Goal: Communication & Community: Ask a question

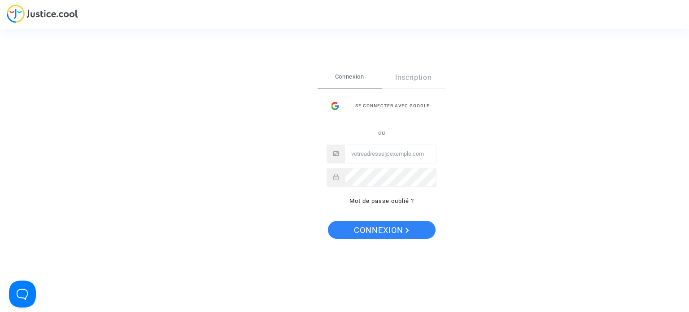
click at [378, 136] on span "ou" at bounding box center [381, 132] width 7 height 7
click at [377, 146] on input "Email" at bounding box center [390, 154] width 91 height 18
type input "[EMAIL_ADDRESS][DOMAIN_NAME]"
click at [379, 206] on div "Connexion Inscription Se connecter avec Google ou thgeorges@yahoo.fr Mot de pas…" at bounding box center [382, 141] width 128 height 148
click at [385, 199] on link "Mot de passe oublié ?" at bounding box center [381, 200] width 65 height 7
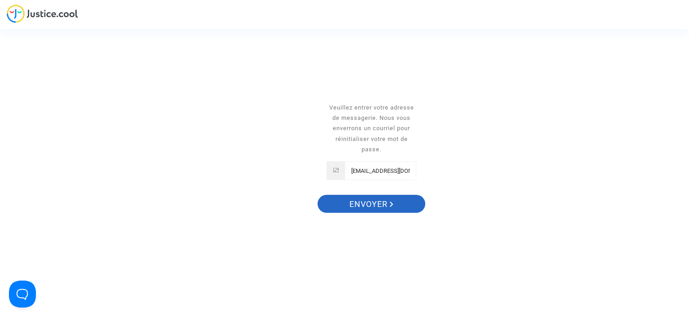
click at [372, 203] on span "Envoyer" at bounding box center [371, 204] width 44 height 19
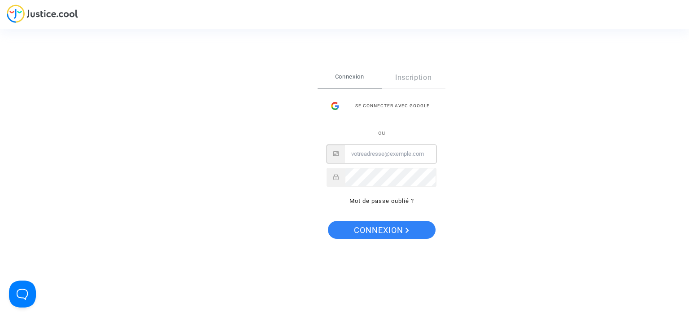
click at [378, 153] on input "Email" at bounding box center [390, 154] width 91 height 18
type input "[EMAIL_ADDRESS][DOMAIN_NAME]"
click at [41, 12] on div "Se connecter Connexion Inscription Se connecter avec Google ou [EMAIL_ADDRESS][…" at bounding box center [344, 156] width 689 height 312
click at [396, 201] on link "Mot de passe oublié ?" at bounding box center [381, 200] width 65 height 7
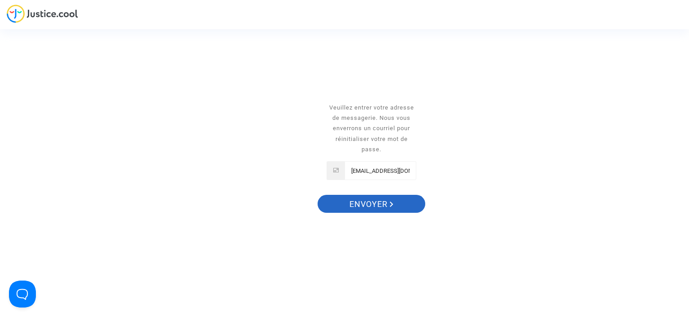
click at [385, 200] on span "Envoyer" at bounding box center [371, 204] width 44 height 19
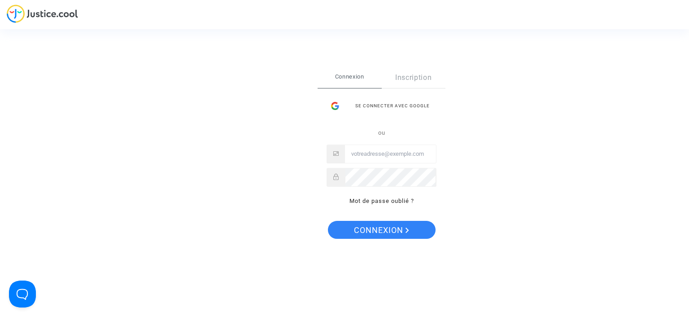
click at [375, 146] on input "Email" at bounding box center [390, 154] width 91 height 18
type input "[EMAIL_ADDRESS][DOMAIN_NAME]"
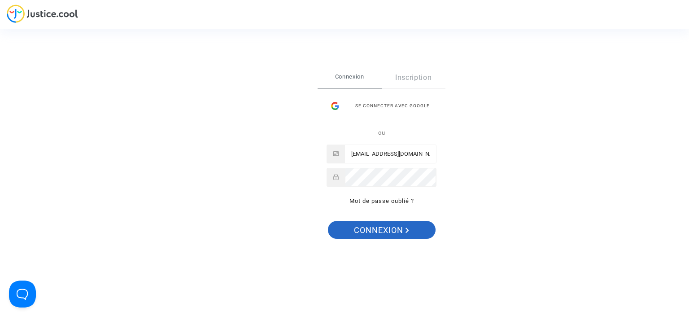
click at [393, 222] on span "Connexion" at bounding box center [381, 230] width 55 height 19
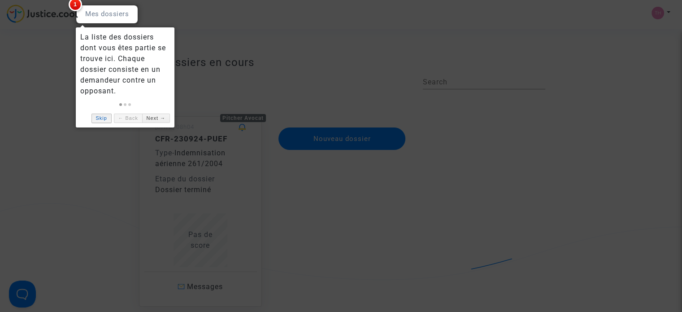
click at [94, 116] on link "Skip" at bounding box center [101, 117] width 20 height 9
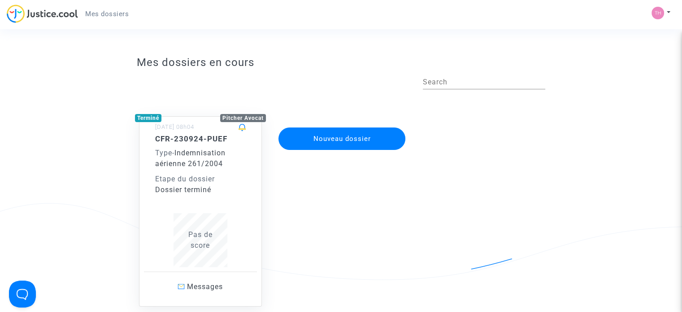
click at [119, 226] on app-disputes-list "Mes dossiers en cours Search Terminé Pitcher Avocat 24/09/2023 - 08h04 CFR-2309…" at bounding box center [341, 211] width 614 height 318
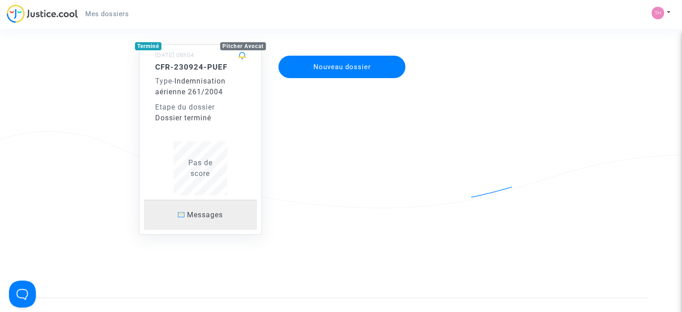
click at [209, 218] on span "Messages" at bounding box center [205, 214] width 36 height 9
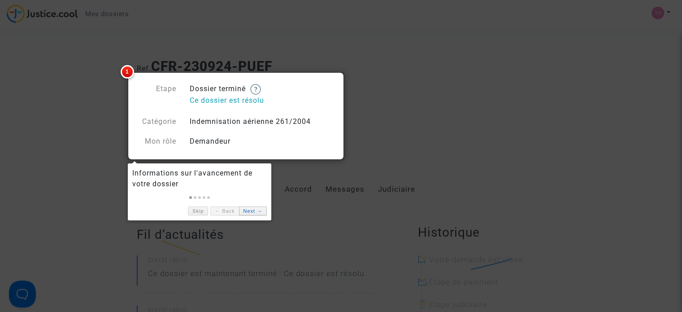
click at [252, 208] on link "Next →" at bounding box center [253, 210] width 28 height 9
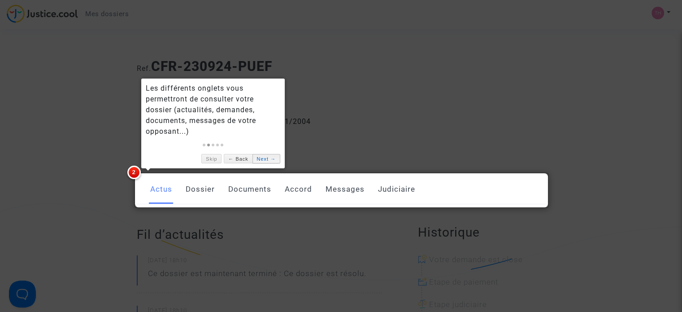
click at [260, 156] on link "Next →" at bounding box center [267, 158] width 28 height 9
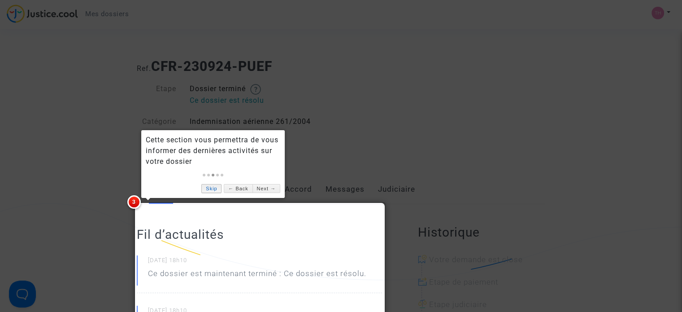
click at [219, 187] on link "Skip" at bounding box center [211, 188] width 20 height 9
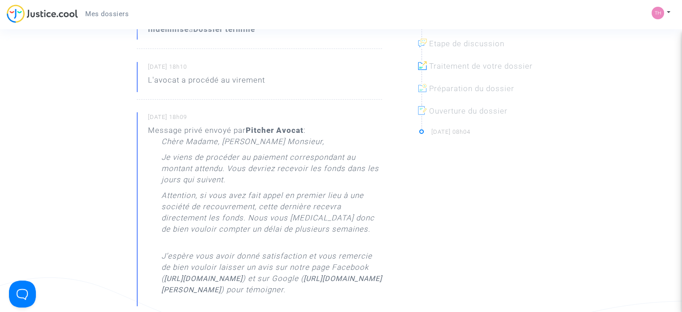
scroll to position [305, 0]
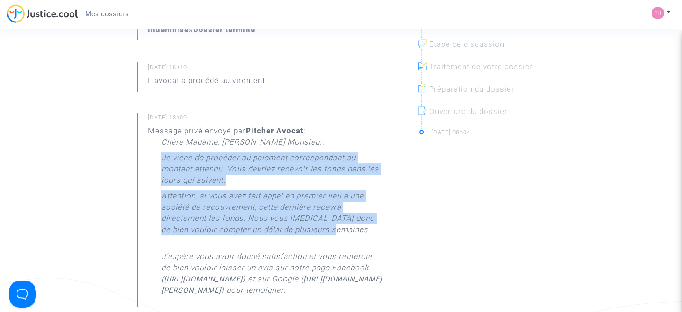
drag, startPoint x: 347, startPoint y: 233, endPoint x: 158, endPoint y: 163, distance: 201.0
click at [158, 163] on div "Message privé envoyé par Pitcher Avocat : Chère Madame, Cher Monsieur, Je viens…" at bounding box center [265, 231] width 234 height 213
copy div "Je viens de procéder au paiement correspondant au montant attendu. Vous devriez…"
click at [274, 190] on p "Attention, si vous avez fait appel en premier lieu à une société de recouvremen…" at bounding box center [271, 220] width 221 height 61
drag, startPoint x: 338, startPoint y: 230, endPoint x: 160, endPoint y: 161, distance: 191.0
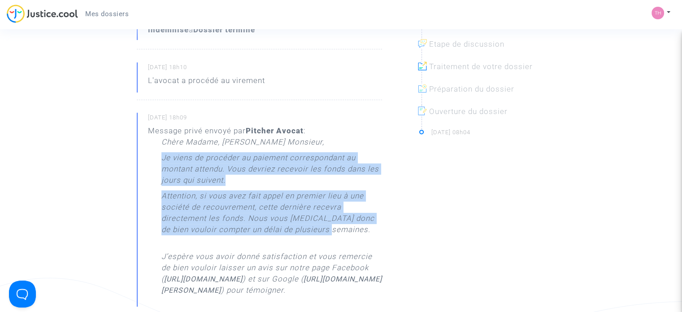
click at [160, 161] on div "Message privé envoyé par Pitcher Avocat : Chère Madame, Cher Monsieur, Je viens…" at bounding box center [265, 231] width 234 height 213
copy div "Je viens de procéder au paiement correspondant au montant attendu. Vous devriez…"
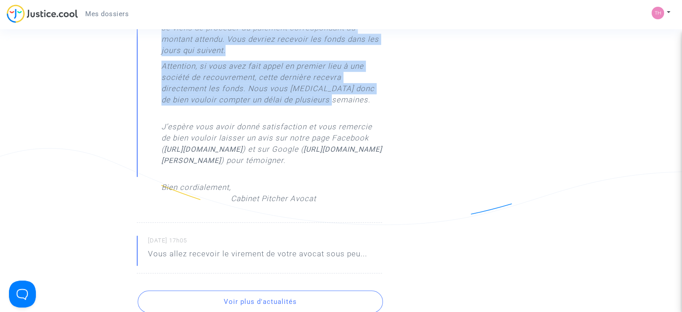
scroll to position [448, 0]
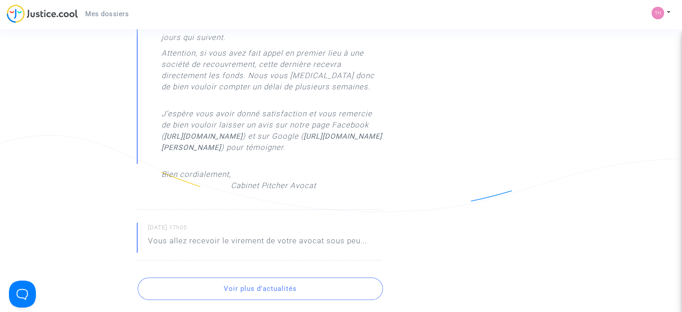
drag, startPoint x: 679, startPoint y: 145, endPoint x: 679, endPoint y: 168, distance: 22.9
click at [679, 168] on div "Ref. CFR-230924-PUEF Etape Dossier terminé Ce dossier est résolu Catégorie Inde…" at bounding box center [341, 45] width 682 height 883
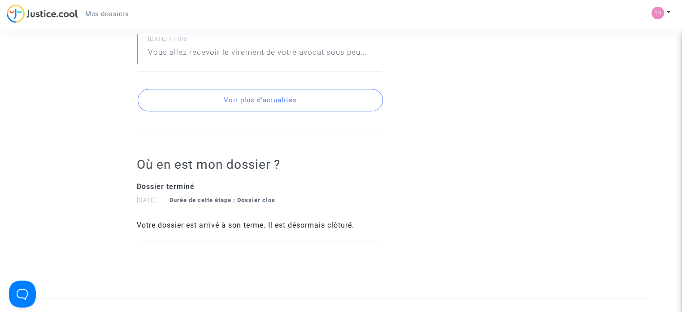
scroll to position [675, 0]
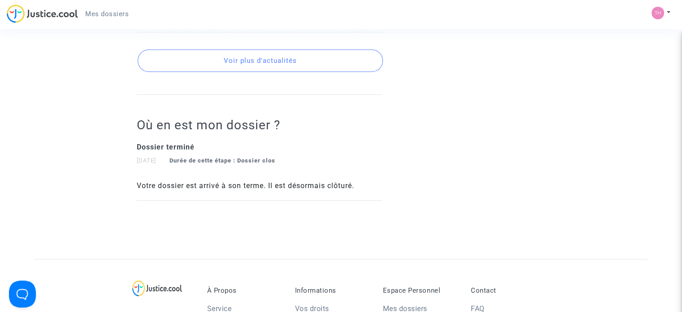
click at [289, 72] on button "Voir plus d'actualités" at bounding box center [260, 60] width 245 height 22
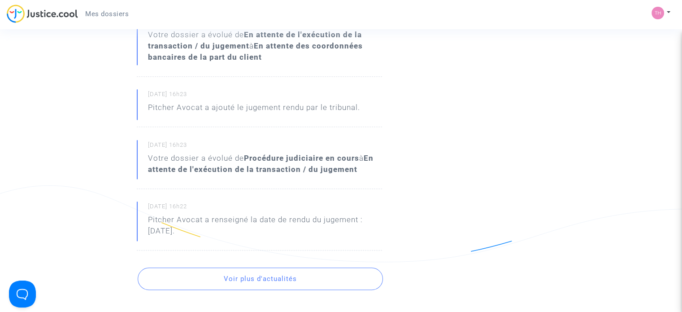
scroll to position [801, 0]
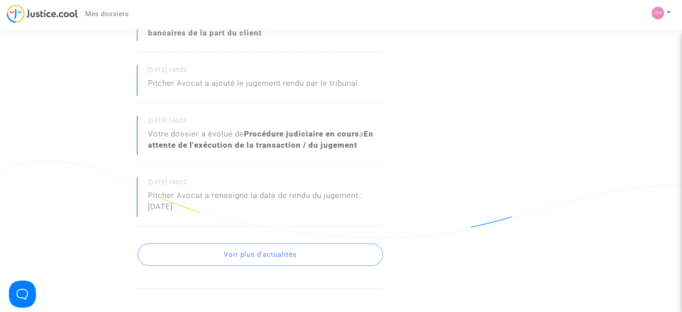
click at [210, 78] on small "07/03/2025 - 16h23" at bounding box center [265, 72] width 234 height 12
click at [201, 103] on div "07/03/2025 - 16h23 Pitcher Avocat a ajouté le jugement rendu par le tribunal." at bounding box center [259, 84] width 245 height 38
click at [201, 93] on p "Pitcher Avocat a ajouté le jugement rendu par le tribunal." at bounding box center [254, 86] width 212 height 16
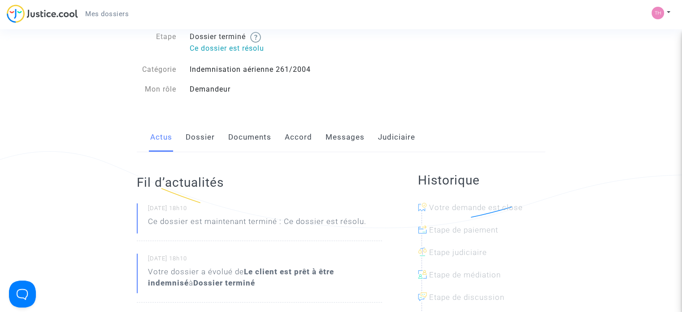
scroll to position [0, 0]
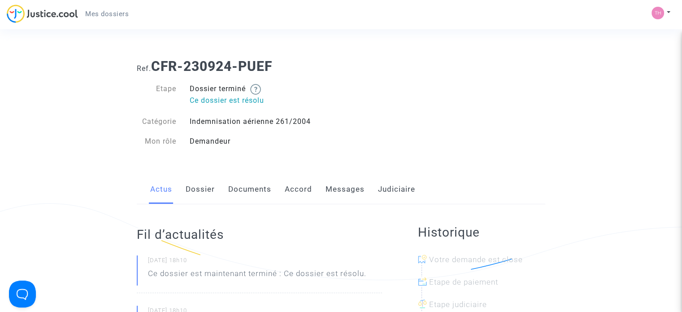
click at [196, 195] on link "Dossier" at bounding box center [200, 189] width 29 height 30
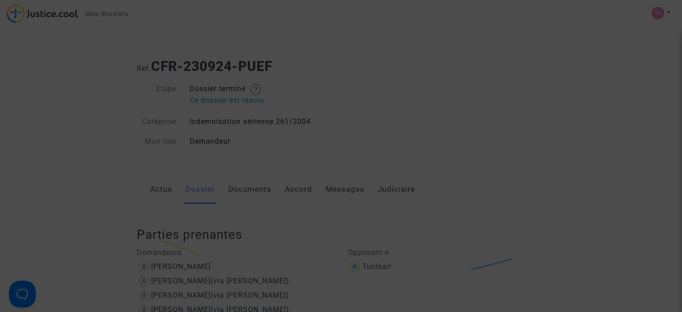
click at [101, 180] on div at bounding box center [341, 156] width 682 height 312
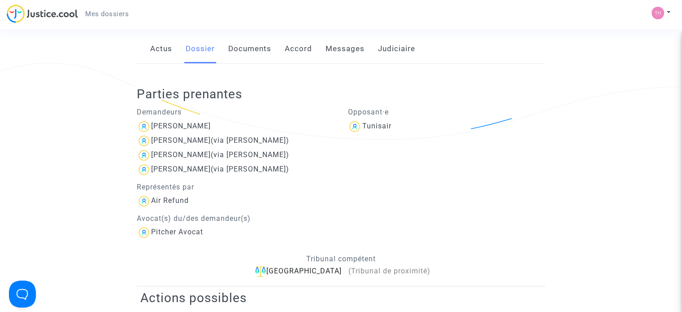
scroll to position [100, 0]
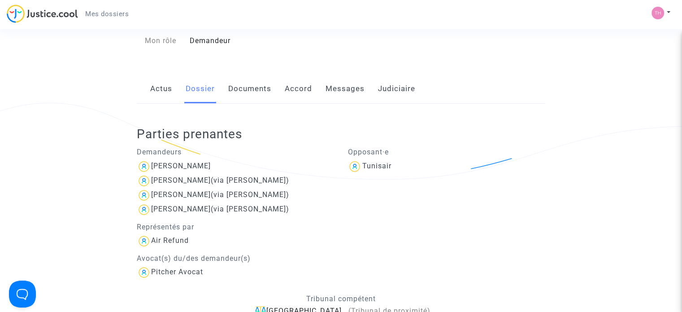
click at [248, 92] on link "Documents" at bounding box center [249, 89] width 43 height 30
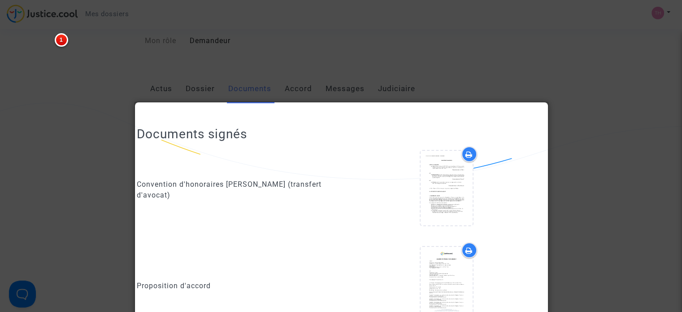
scroll to position [993, 0]
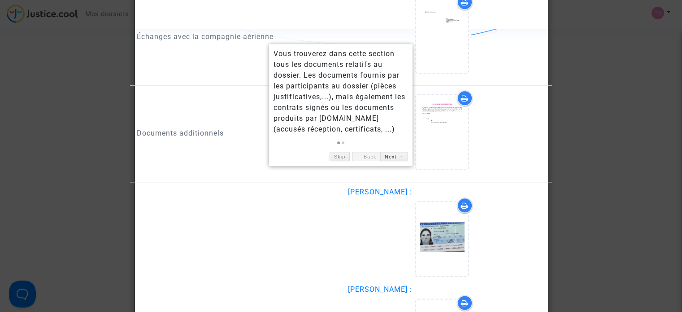
click at [293, 90] on div "Vous trouverez dans cette section tous les documents relatifs au dossier. Les d…" at bounding box center [341, 91] width 135 height 86
click at [339, 156] on link "Skip" at bounding box center [340, 156] width 20 height 9
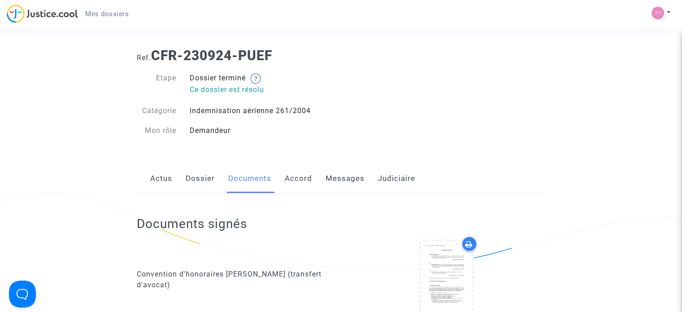
scroll to position [0, 0]
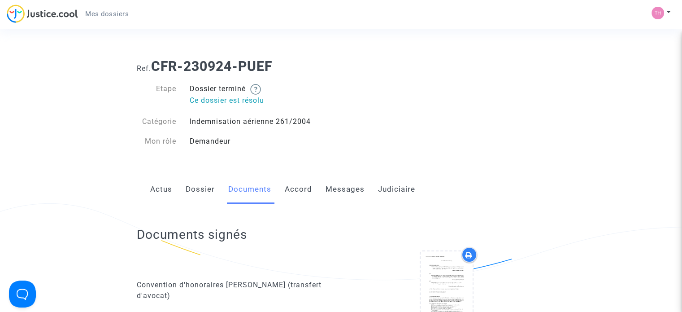
click at [293, 191] on link "Accord" at bounding box center [298, 189] width 27 height 30
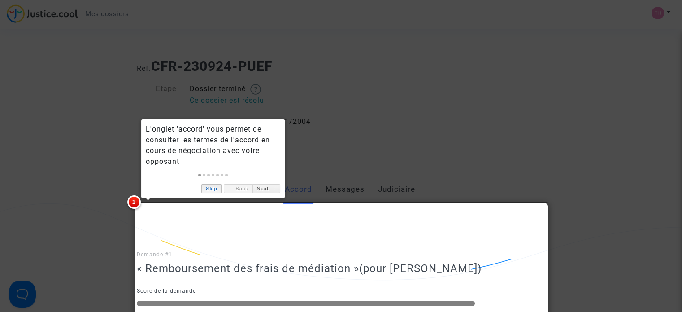
click at [209, 192] on link "Skip" at bounding box center [211, 188] width 20 height 9
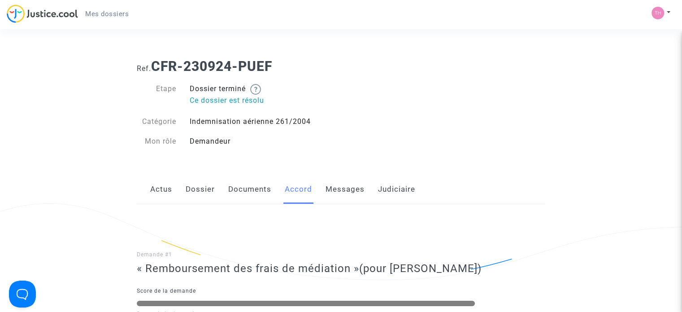
click at [400, 191] on link "Judiciaire" at bounding box center [396, 189] width 37 height 30
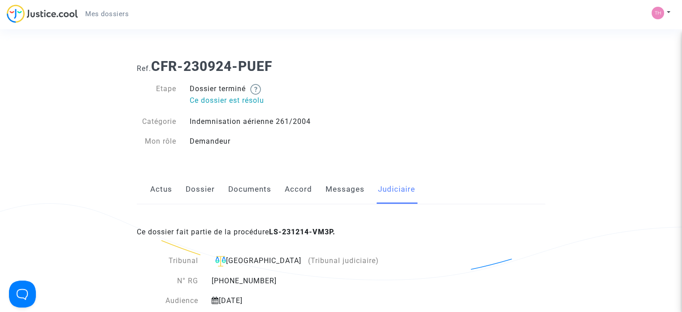
click at [364, 189] on div "Actus Dossier Documents Accord Messages Judiciaire" at bounding box center [341, 189] width 409 height 30
click at [347, 189] on link "Messages" at bounding box center [345, 189] width 39 height 30
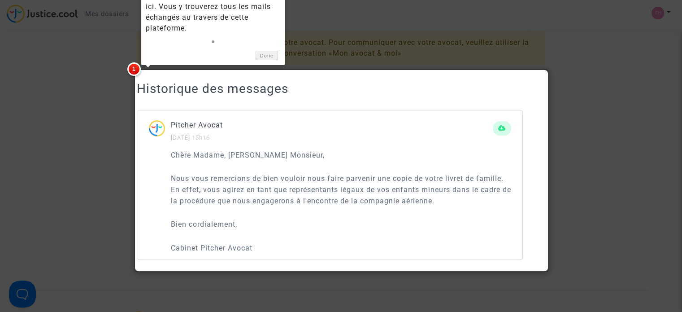
scroll to position [211, 0]
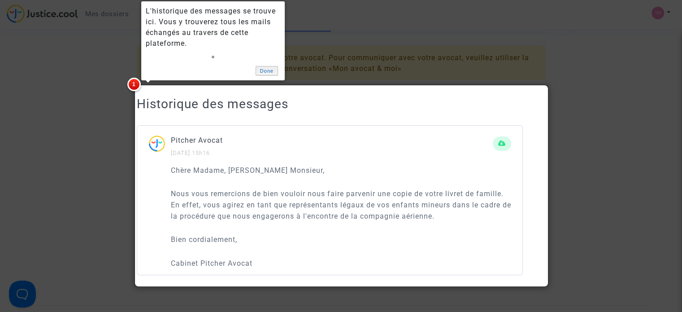
click at [261, 71] on link "Done" at bounding box center [267, 70] width 22 height 9
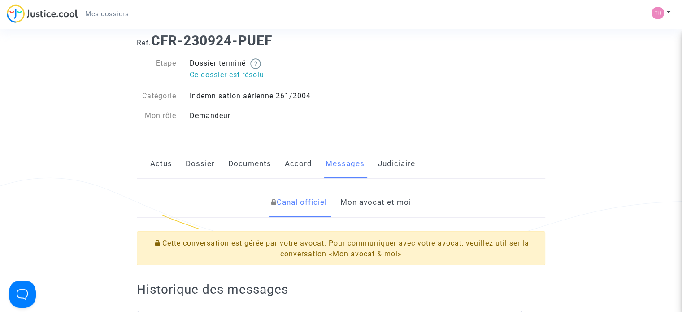
scroll to position [27, 0]
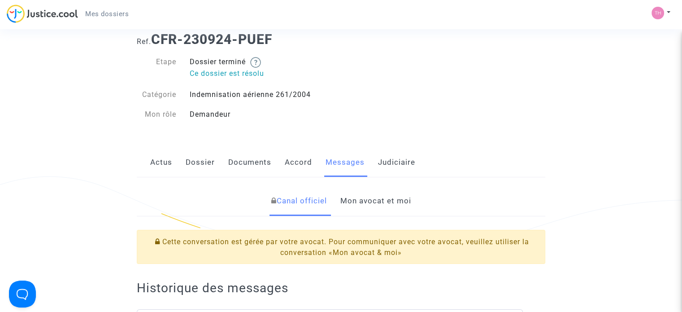
click at [372, 200] on link "Mon avocat et moi" at bounding box center [375, 201] width 71 height 30
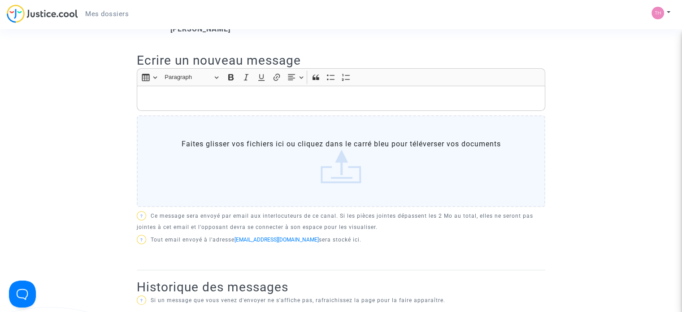
scroll to position [284, 0]
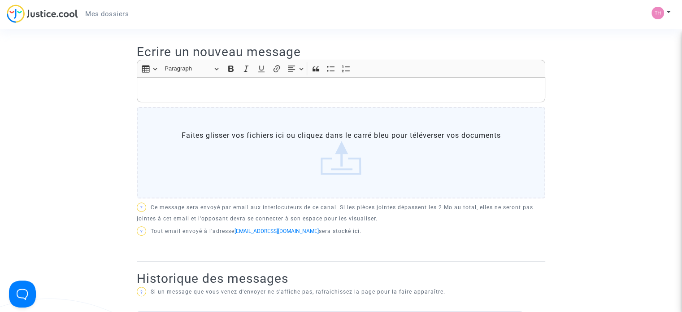
click at [240, 95] on p "Rich Text Editor, main" at bounding box center [341, 89] width 399 height 11
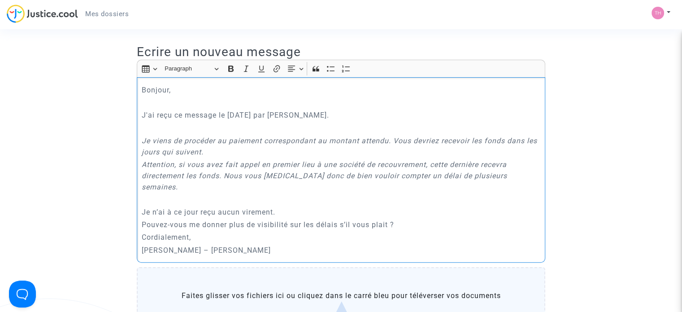
click at [399, 219] on p "Pouvez-vous me donner plus de visibilité sur les délais s’il vous plait ?" at bounding box center [341, 224] width 399 height 11
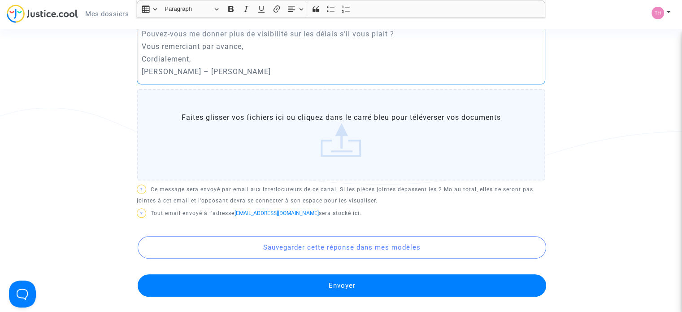
scroll to position [487, 0]
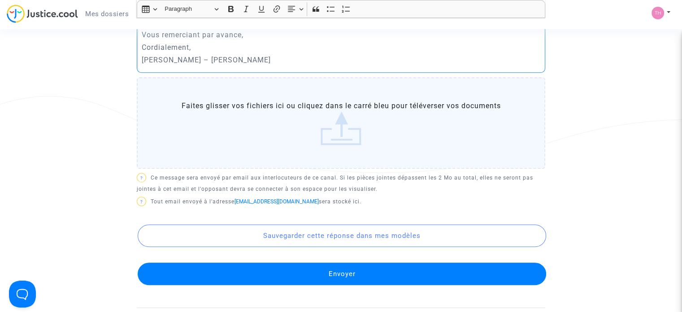
click at [351, 262] on button "Envoyer" at bounding box center [342, 273] width 409 height 22
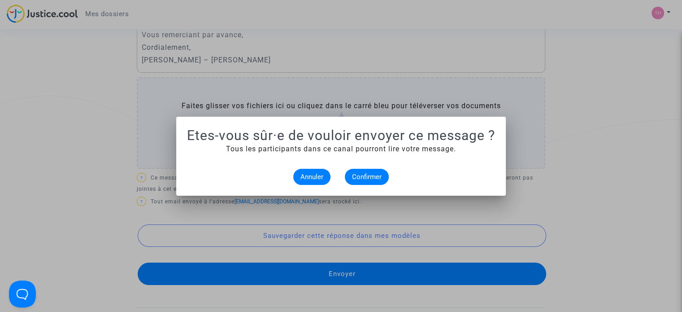
scroll to position [0, 0]
click at [380, 170] on button "Confirmer" at bounding box center [367, 177] width 44 height 16
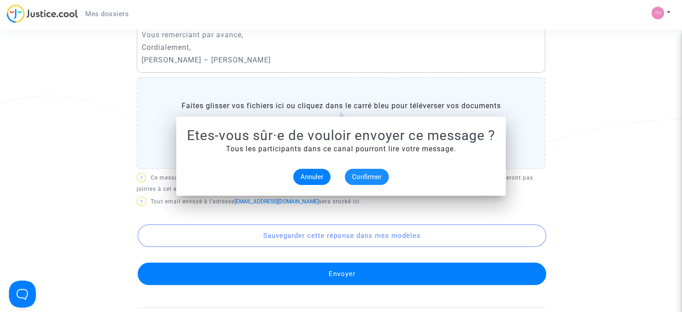
scroll to position [487, 0]
